Goal: Task Accomplishment & Management: Manage account settings

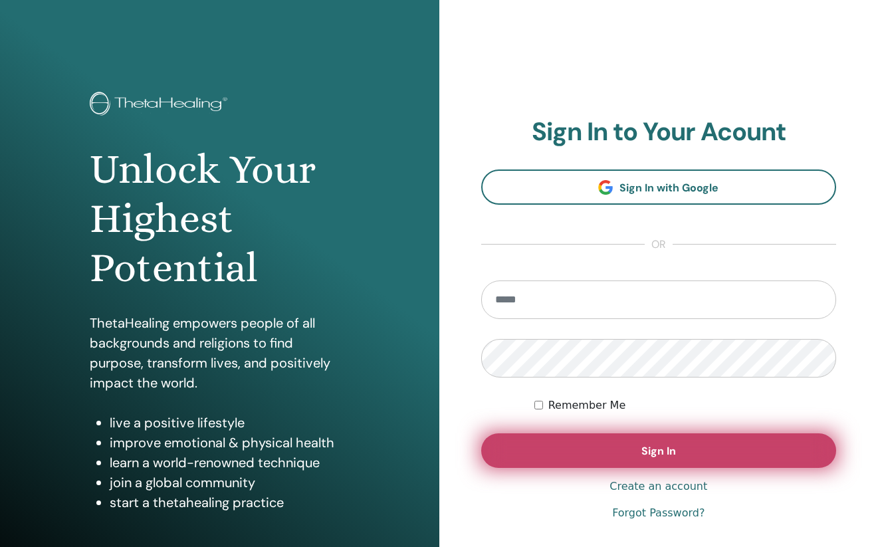
type input "**********"
click at [617, 438] on button "Sign In" at bounding box center [659, 450] width 356 height 35
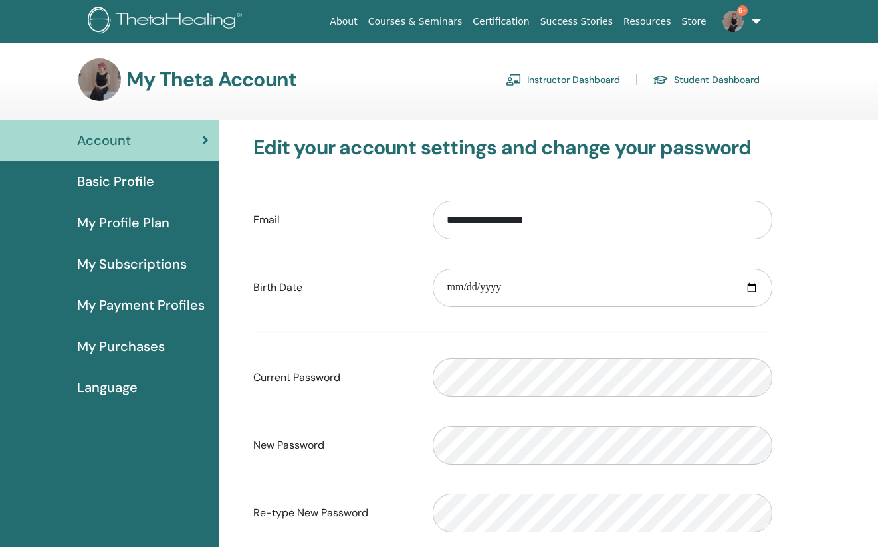
click at [565, 77] on link "Instructor Dashboard" at bounding box center [563, 79] width 114 height 21
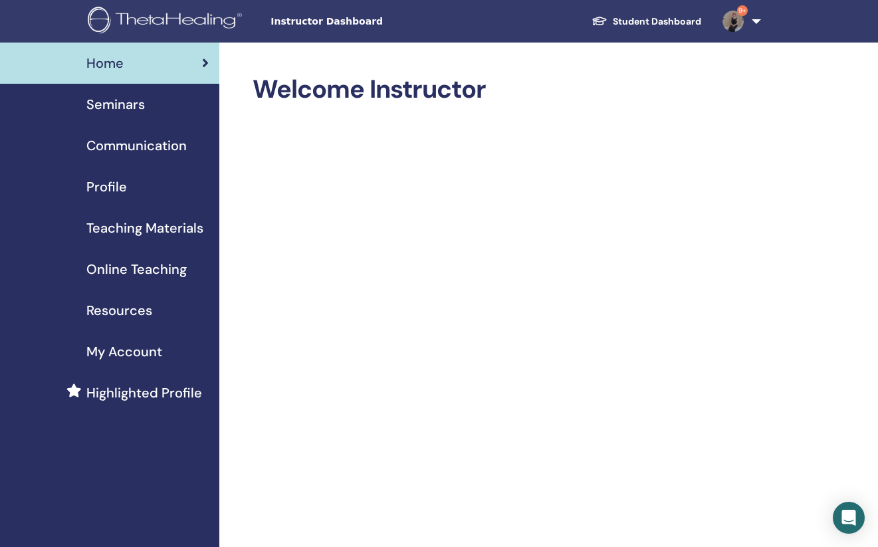
click at [179, 106] on div "Seminars" at bounding box center [110, 104] width 198 height 20
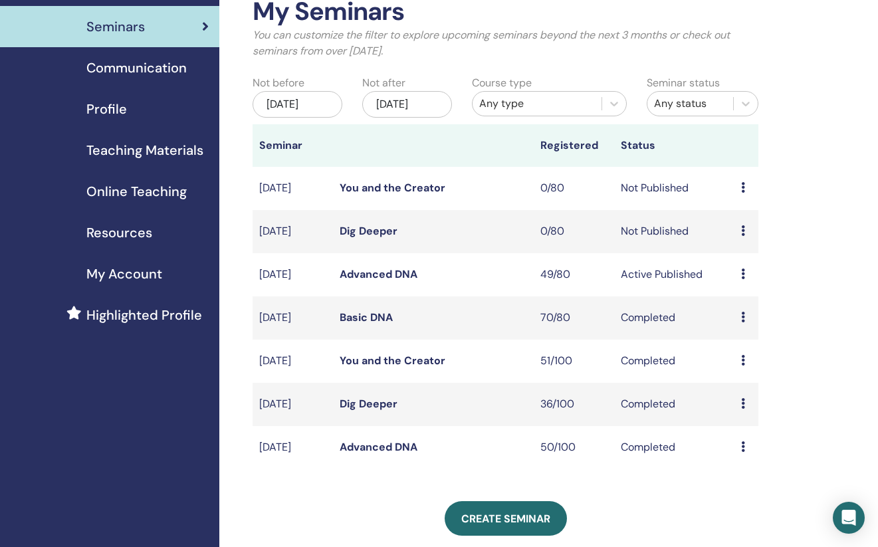
scroll to position [104, 0]
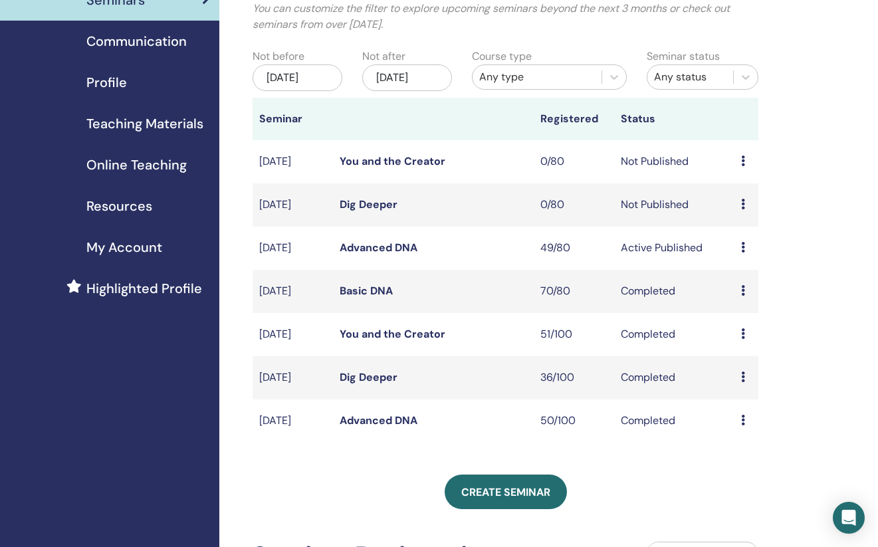
click at [743, 253] on icon at bounding box center [743, 247] width 4 height 11
click at [730, 309] on link "Attendees" at bounding box center [747, 309] width 51 height 14
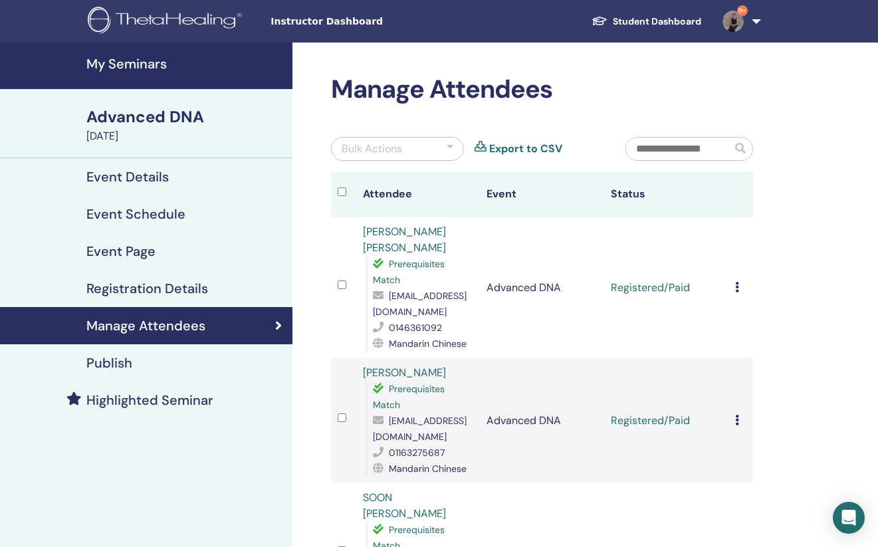
click at [693, 150] on input "text" at bounding box center [679, 149] width 106 height 23
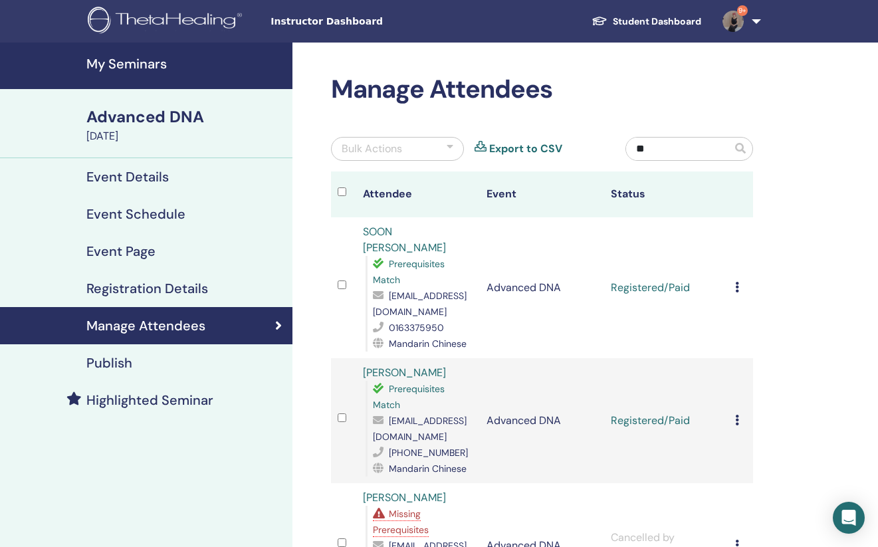
type input "*"
click at [679, 147] on input "***" at bounding box center [679, 149] width 106 height 23
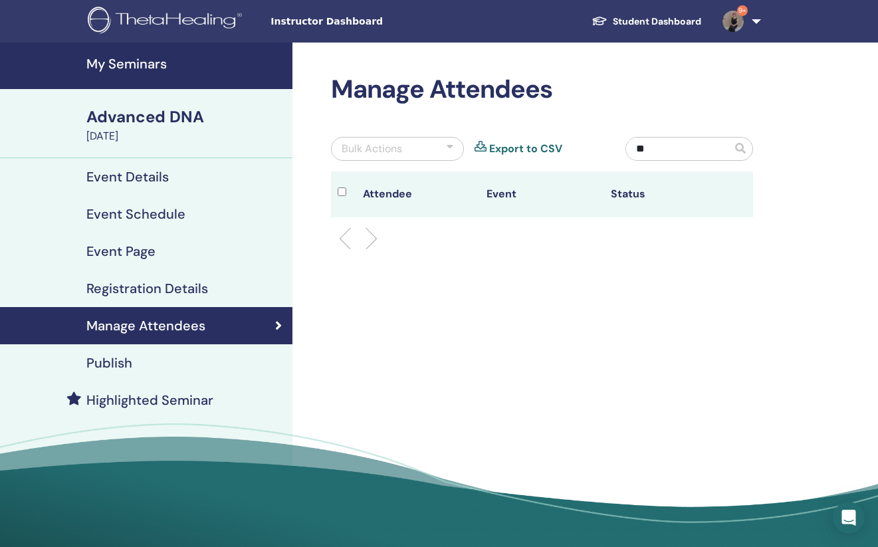
type input "*"
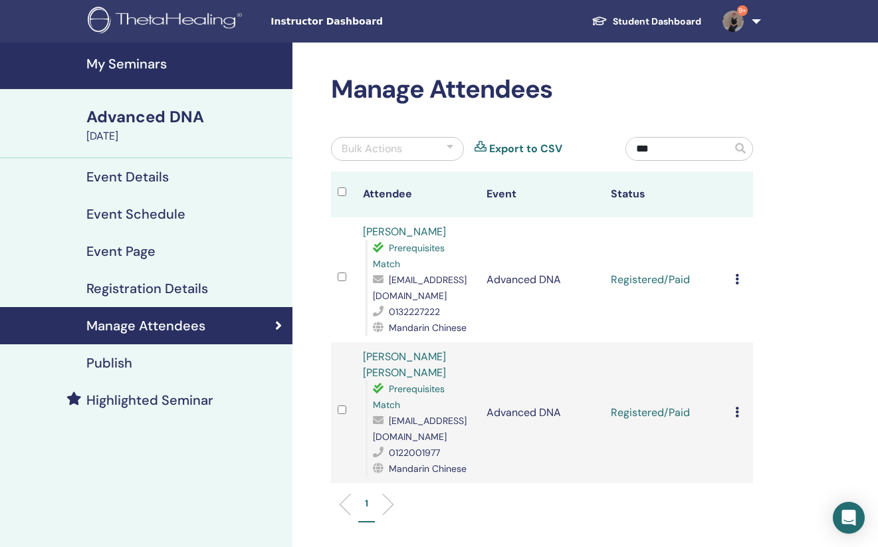
type input "***"
click at [740, 405] on div "Cancel Registration Do not auto-certify Mark as Paid Mark as Unpaid Mark as Abs…" at bounding box center [740, 413] width 11 height 16
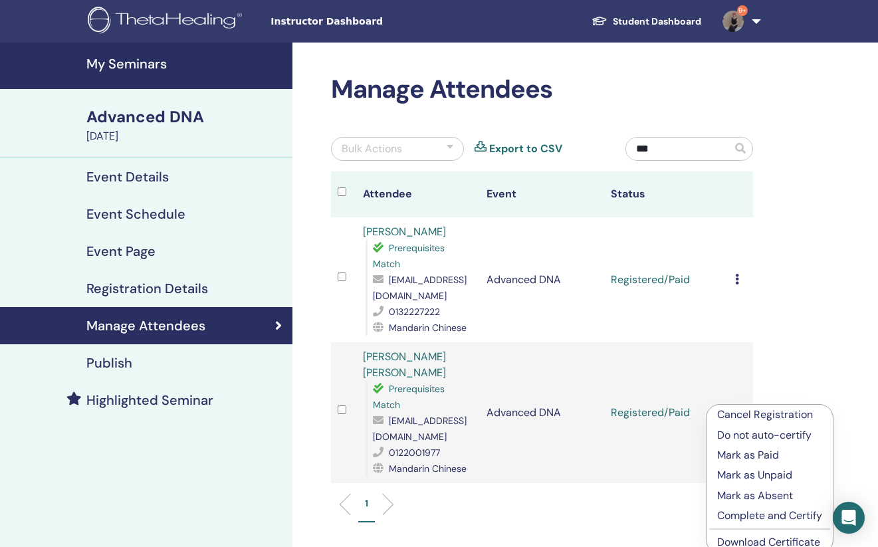
click at [778, 434] on p "Do not auto-certify" at bounding box center [769, 435] width 105 height 16
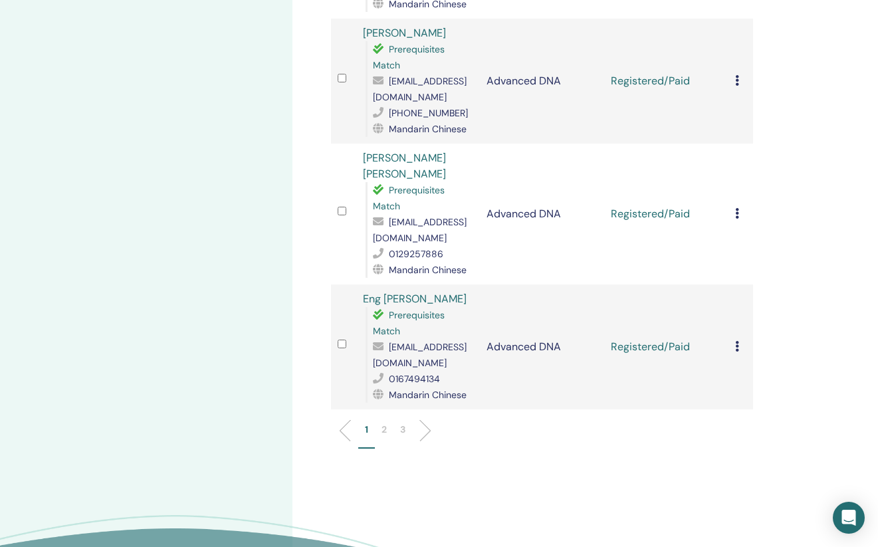
scroll to position [2401, 0]
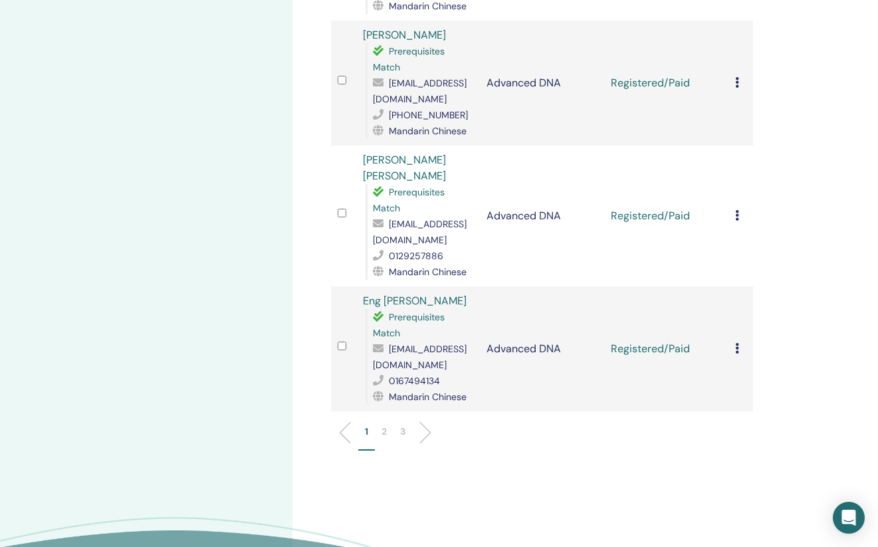
click at [425, 421] on li at bounding box center [420, 432] width 23 height 23
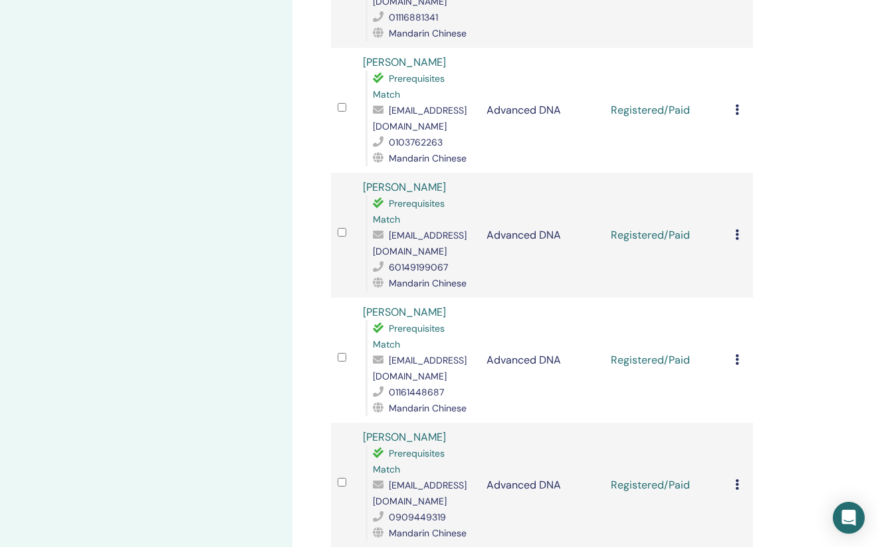
scroll to position [1913, 0]
